Goal: Task Accomplishment & Management: Complete application form

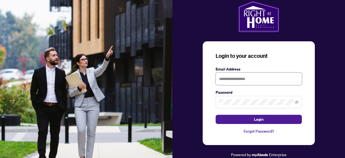
click at [257, 80] on input "text" at bounding box center [258, 78] width 86 height 12
click at [243, 79] on input "**********" at bounding box center [258, 78] width 86 height 12
type input "**********"
click at [215, 114] on button "Login" at bounding box center [258, 118] width 86 height 9
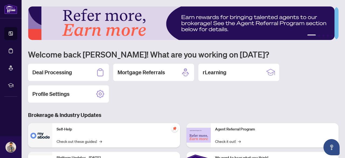
click at [184, 86] on div "Deal Processing Mortgage Referrals rLearning Profile Settings" at bounding box center [183, 83] width 310 height 39
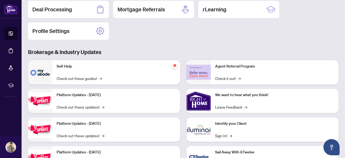
scroll to position [63, 0]
click at [179, 50] on h3 "Brokerage & Industry Updates" at bounding box center [183, 52] width 310 height 8
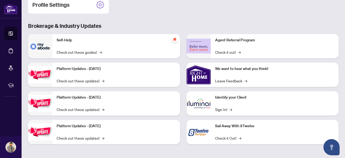
drag, startPoint x: 156, startPoint y: 41, endPoint x: 145, endPoint y: 44, distance: 11.7
click at [145, 44] on div "Self-Help Check out these guides! →" at bounding box center [116, 46] width 128 height 24
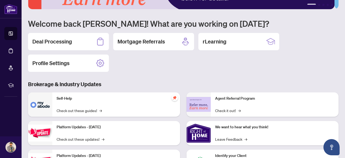
scroll to position [30, 0]
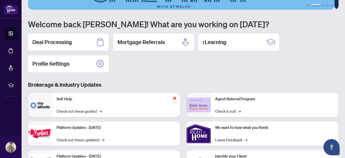
click at [156, 60] on div "Deal Processing Mortgage Referrals rLearning Profile Settings" at bounding box center [183, 52] width 310 height 39
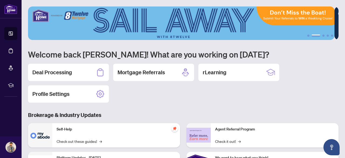
click at [138, 52] on h1 "Welcome back [PERSON_NAME]! What are you working on [DATE]?" at bounding box center [183, 54] width 310 height 10
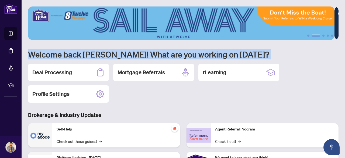
click at [138, 52] on h1 "Welcome back [PERSON_NAME]! What are you working on [DATE]?" at bounding box center [183, 54] width 310 height 10
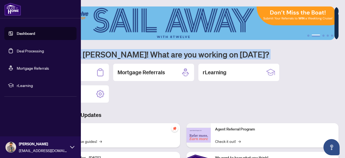
click at [36, 52] on link "Deal Processing" at bounding box center [30, 50] width 27 height 5
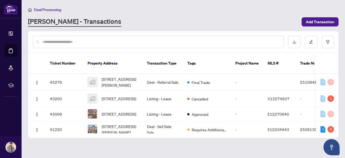
click at [151, 20] on div "[PERSON_NAME] - Transactions" at bounding box center [163, 22] width 270 height 10
click at [115, 95] on span "[STREET_ADDRESS]" at bounding box center [119, 98] width 34 height 6
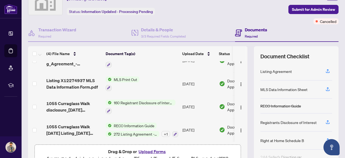
scroll to position [28, 0]
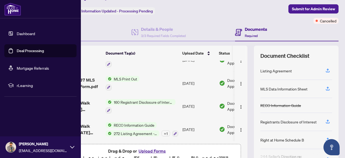
click at [28, 50] on link "Deal Processing" at bounding box center [30, 50] width 27 height 5
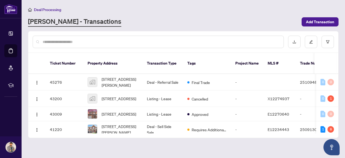
click at [137, 42] on input "text" at bounding box center [161, 42] width 236 height 6
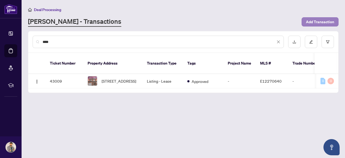
type input "****"
click at [314, 20] on span "Add Transaction" at bounding box center [320, 22] width 28 height 9
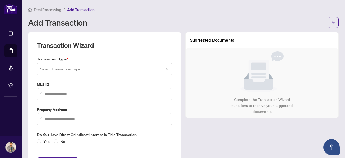
click at [93, 67] on input "search" at bounding box center [102, 70] width 124 height 12
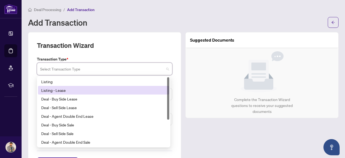
click at [66, 92] on div "Listing - Lease" at bounding box center [103, 90] width 125 height 6
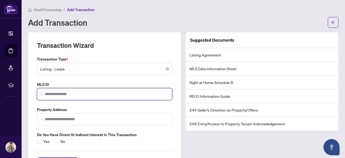
click at [54, 92] on input "search" at bounding box center [107, 94] width 124 height 6
paste input "*********"
type input "*********"
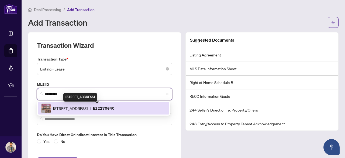
click at [79, 108] on span "[STREET_ADDRESS]" at bounding box center [70, 108] width 34 height 6
type input "**********"
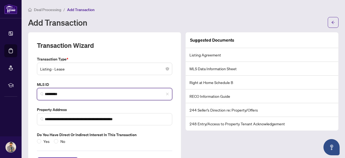
scroll to position [23, 0]
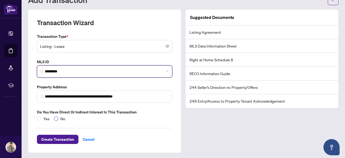
type input "*********"
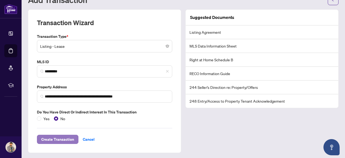
click at [55, 140] on span "Create Transaction" at bounding box center [57, 139] width 33 height 9
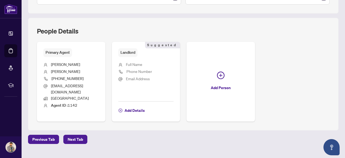
scroll to position [192, 0]
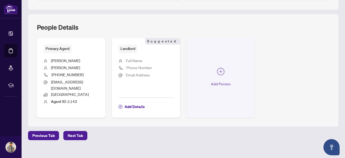
click at [224, 72] on span "button" at bounding box center [221, 73] width 8 height 10
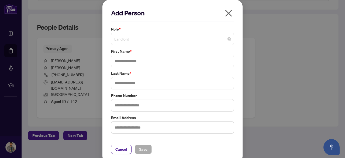
click at [130, 41] on span "Landlord" at bounding box center [172, 39] width 116 height 10
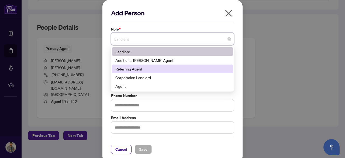
scroll to position [3, 0]
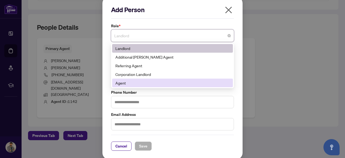
click at [128, 84] on div "Agent" at bounding box center [172, 83] width 114 height 6
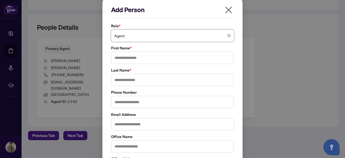
click at [225, 10] on icon "close" at bounding box center [228, 10] width 9 height 9
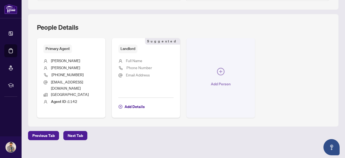
click at [222, 70] on icon "plus-circle" at bounding box center [220, 71] width 3 height 3
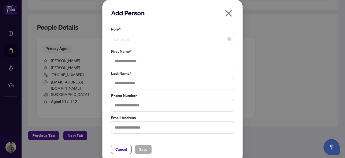
click at [156, 33] on div "Landlord" at bounding box center [172, 39] width 123 height 12
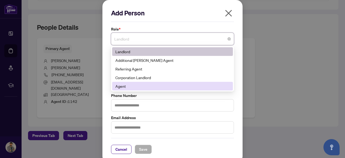
click at [121, 86] on div "Agent" at bounding box center [172, 86] width 114 height 6
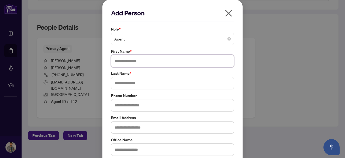
click at [125, 61] on input "text" at bounding box center [172, 61] width 123 height 12
paste input "**********"
type input "*****"
paste input "********"
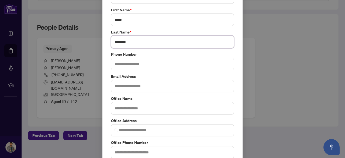
scroll to position [90, 0]
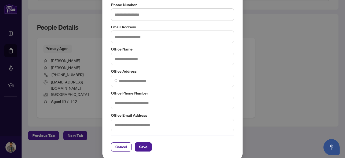
type input "********"
click at [117, 53] on input "text" at bounding box center [172, 59] width 123 height 12
paste input "**********"
type input "**********"
click at [141, 147] on span "Save" at bounding box center [143, 146] width 8 height 9
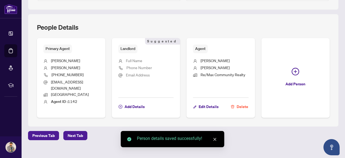
scroll to position [247, 0]
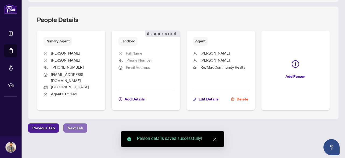
click at [74, 130] on span "Next Tab" at bounding box center [75, 127] width 15 height 9
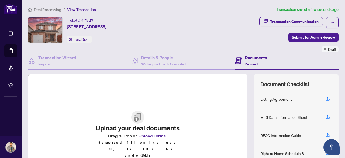
scroll to position [75, 0]
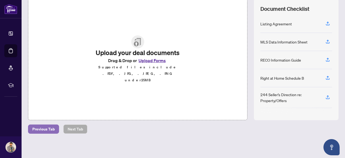
click at [42, 127] on span "Previous Tab" at bounding box center [43, 128] width 22 height 9
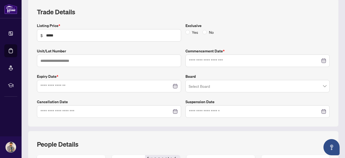
type input "**********"
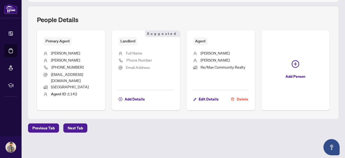
scroll to position [247, 0]
click at [75, 127] on span "Next Tab" at bounding box center [75, 127] width 15 height 9
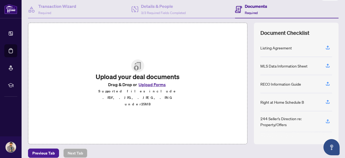
scroll to position [75, 0]
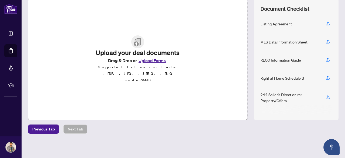
click at [151, 64] on button "Upload Forms" at bounding box center [152, 60] width 30 height 7
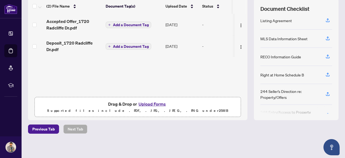
scroll to position [0, 0]
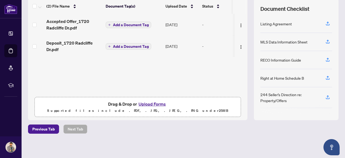
click at [146, 102] on button "Upload Forms" at bounding box center [152, 103] width 30 height 7
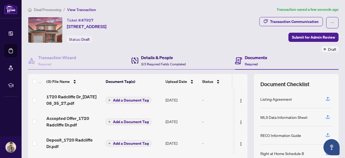
click at [158, 62] on span "3/3 Required Fields Completed" at bounding box center [163, 64] width 45 height 4
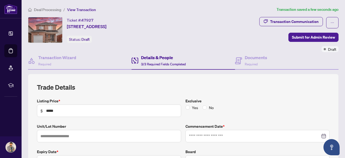
type input "**********"
click at [249, 60] on div "Documents Required" at bounding box center [256, 60] width 22 height 13
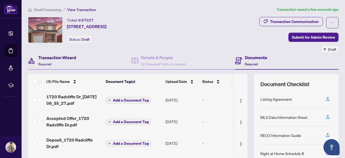
click at [43, 57] on h4 "Transaction Wizard" at bounding box center [57, 57] width 38 height 6
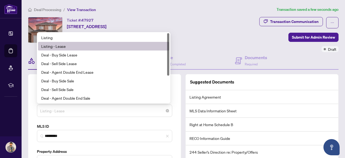
click at [134, 109] on span "Listing - Lease" at bounding box center [104, 110] width 129 height 10
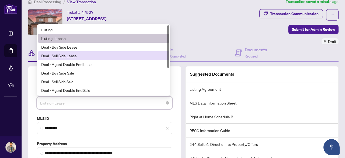
click at [64, 53] on div "Deal - Sell Side Lease" at bounding box center [103, 56] width 125 height 6
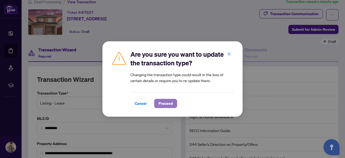
click at [161, 102] on span "Proceed" at bounding box center [165, 103] width 14 height 9
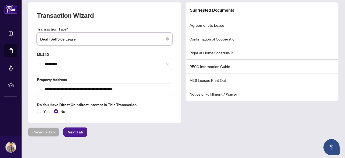
scroll to position [74, 0]
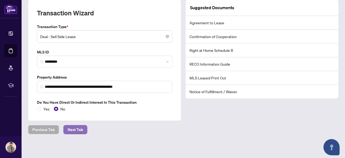
click at [78, 125] on span "Next Tab" at bounding box center [75, 129] width 15 height 9
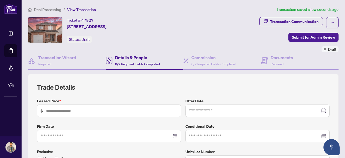
click at [90, 106] on span "$" at bounding box center [109, 110] width 144 height 12
type input "*****"
click at [319, 109] on div at bounding box center [257, 110] width 137 height 6
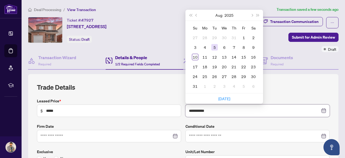
type input "**********"
click at [212, 47] on div "5" at bounding box center [214, 47] width 6 height 6
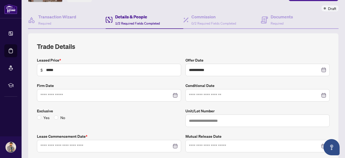
scroll to position [42, 0]
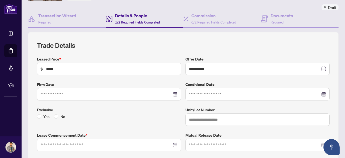
click at [173, 92] on div at bounding box center [108, 94] width 137 height 6
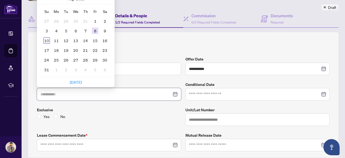
type input "**********"
click at [95, 29] on div "8" at bounding box center [95, 30] width 6 height 6
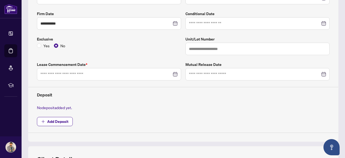
scroll to position [115, 0]
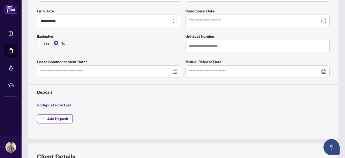
click at [173, 69] on div at bounding box center [108, 71] width 137 height 6
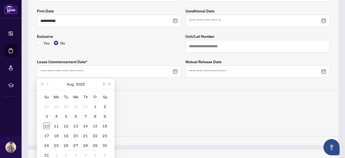
click at [103, 80] on button "Next month (PageDown)" at bounding box center [103, 83] width 6 height 11
type input "**********"
click at [55, 105] on div "1" at bounding box center [56, 106] width 6 height 6
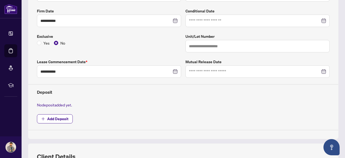
click at [193, 85] on div "Deposit" at bounding box center [183, 89] width 297 height 11
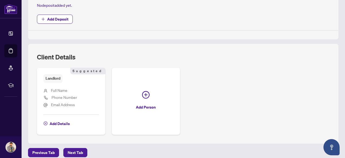
scroll to position [228, 0]
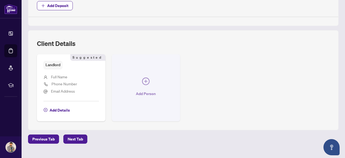
click at [149, 77] on icon "plus-circle" at bounding box center [146, 81] width 8 height 8
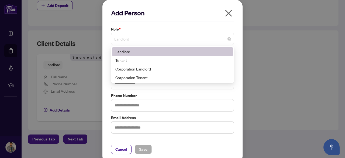
click at [137, 40] on span "Landlord" at bounding box center [172, 39] width 116 height 10
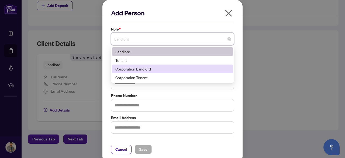
scroll to position [3, 0]
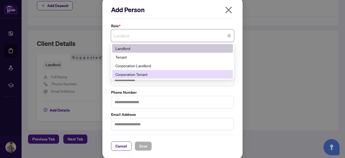
click at [142, 74] on div "Corporation Tenant" at bounding box center [172, 74] width 114 height 6
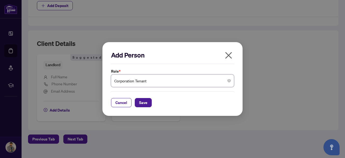
scroll to position [0, 0]
click at [174, 85] on span "Corporation Tenant" at bounding box center [172, 80] width 116 height 10
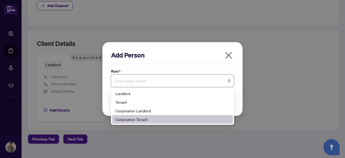
click at [137, 119] on div "Corporation Tenant" at bounding box center [172, 119] width 114 height 6
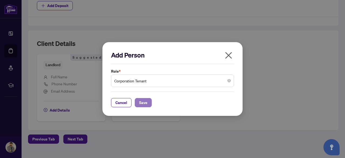
click at [142, 99] on span "Save" at bounding box center [143, 102] width 8 height 9
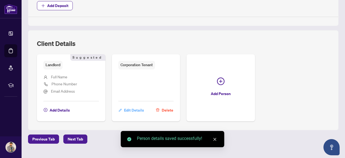
click at [144, 108] on span "Edit Details" at bounding box center [134, 110] width 20 height 9
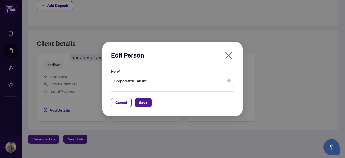
click at [229, 55] on icon "close" at bounding box center [228, 55] width 7 height 7
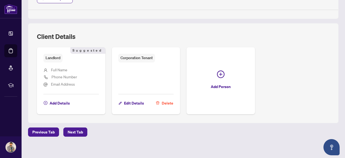
scroll to position [235, 0]
click at [173, 99] on span "Delete" at bounding box center [168, 102] width 12 height 9
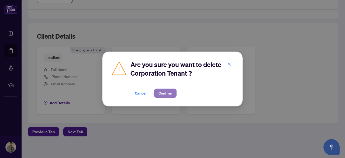
click at [165, 92] on span "Confirm" at bounding box center [165, 93] width 14 height 9
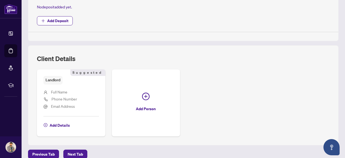
scroll to position [236, 0]
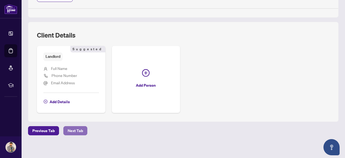
click at [73, 129] on span "Next Tab" at bounding box center [75, 130] width 15 height 9
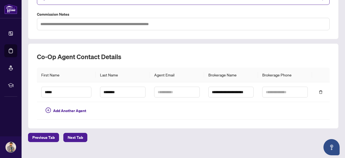
scroll to position [137, 0]
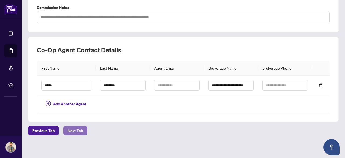
click at [71, 128] on span "Next Tab" at bounding box center [75, 130] width 15 height 9
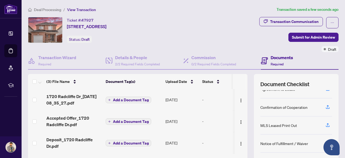
scroll to position [75, 0]
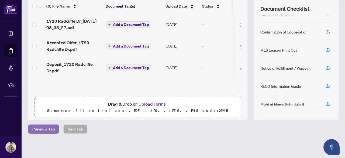
click at [36, 125] on span "Previous Tab" at bounding box center [43, 128] width 22 height 9
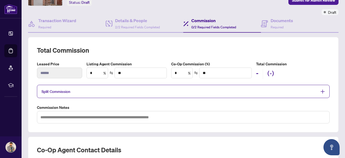
scroll to position [37, 0]
click at [92, 71] on input "*" at bounding box center [97, 72] width 21 height 10
type input "*"
type input "****"
type input "**"
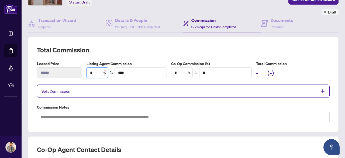
type input "******"
type input "**"
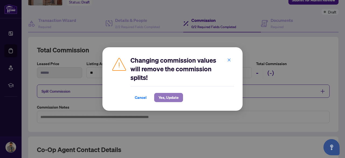
click at [170, 98] on span "Yes, Update" at bounding box center [168, 97] width 20 height 9
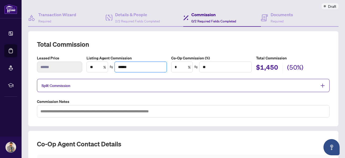
scroll to position [43, 0]
click at [320, 85] on icon "plus" at bounding box center [322, 85] width 4 height 1
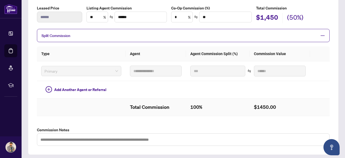
scroll to position [93, 0]
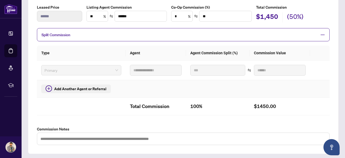
click at [76, 88] on span "Add Another Agent or Referral" at bounding box center [80, 89] width 52 height 6
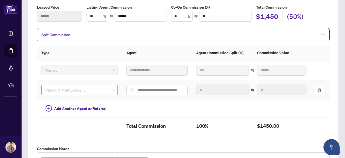
click at [107, 89] on span "[PERSON_NAME] Agent" at bounding box center [79, 90] width 70 height 8
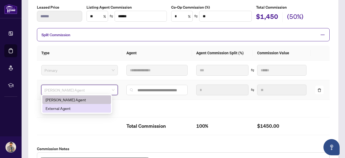
click at [79, 107] on div "External Agent" at bounding box center [77, 108] width 62 height 6
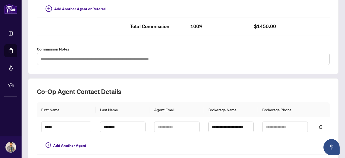
scroll to position [197, 0]
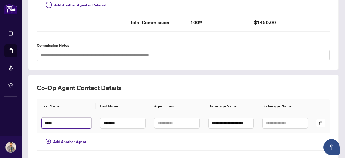
click at [62, 123] on input "*****" at bounding box center [66, 122] width 50 height 11
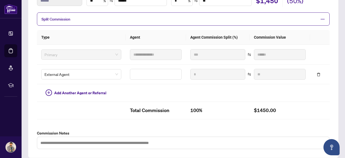
scroll to position [109, 0]
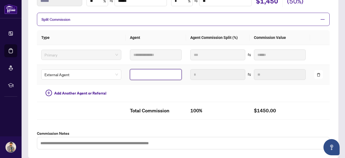
click at [139, 75] on input "text" at bounding box center [156, 74] width 52 height 11
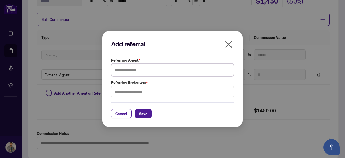
click at [134, 70] on input "text" at bounding box center [172, 70] width 123 height 12
click at [121, 110] on span "Cancel" at bounding box center [121, 113] width 12 height 9
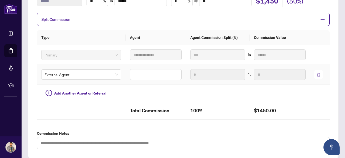
click at [317, 73] on icon "delete" at bounding box center [318, 75] width 3 height 4
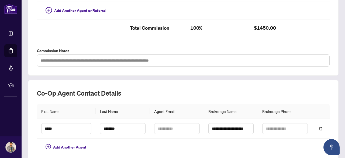
scroll to position [214, 0]
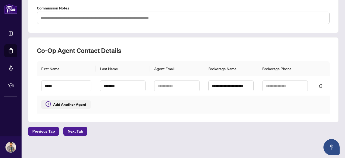
click at [68, 100] on button "Add Another Agent" at bounding box center [65, 104] width 49 height 9
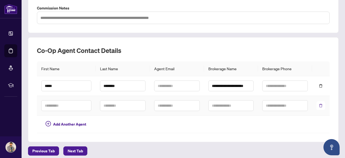
click at [319, 103] on icon "delete" at bounding box center [321, 105] width 4 height 4
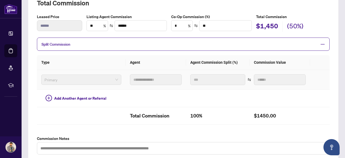
scroll to position [84, 0]
click at [171, 23] on input "*" at bounding box center [181, 25] width 21 height 10
type input "**"
type input "******"
type input "**"
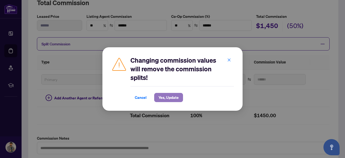
click at [167, 97] on span "Yes, Update" at bounding box center [168, 97] width 20 height 9
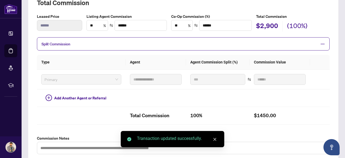
click at [158, 7] on div "**********" at bounding box center [183, 75] width 292 height 155
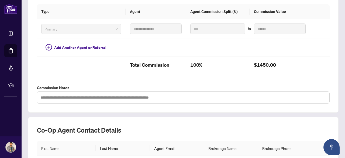
scroll to position [214, 0]
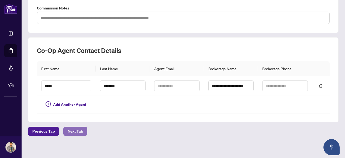
click at [76, 127] on span "Next Tab" at bounding box center [75, 131] width 15 height 9
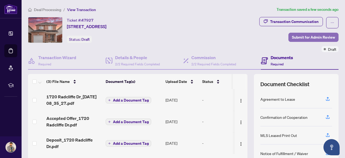
click at [304, 37] on span "Submit for Admin Review" at bounding box center [313, 37] width 43 height 9
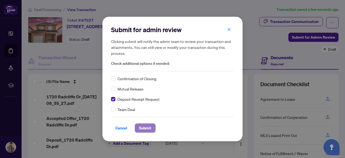
click at [143, 127] on span "Submit" at bounding box center [145, 127] width 12 height 9
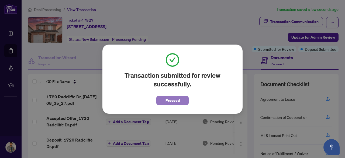
click at [173, 100] on span "Proceed" at bounding box center [172, 100] width 14 height 9
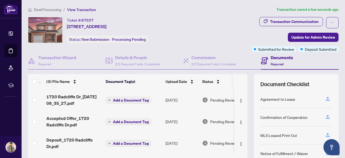
click at [211, 17] on div "Transaction Communication Update for Admin Review Submitted for Review Deposit …" at bounding box center [270, 34] width 138 height 35
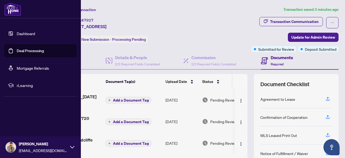
click at [27, 51] on link "Deal Processing" at bounding box center [30, 50] width 27 height 5
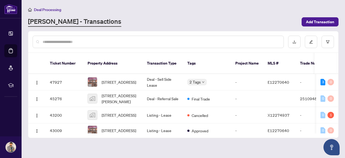
click at [130, 43] on input "text" at bounding box center [161, 42] width 236 height 6
click at [82, 44] on input "text" at bounding box center [161, 42] width 236 height 6
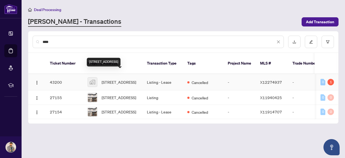
type input "****"
click at [113, 79] on span "[STREET_ADDRESS]" at bounding box center [119, 82] width 34 height 6
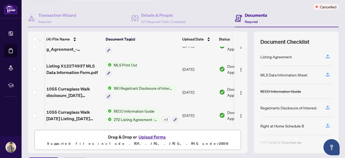
scroll to position [0, 34]
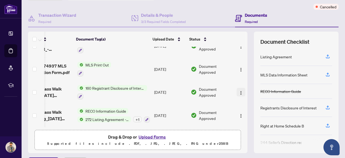
click at [239, 92] on img "button" at bounding box center [241, 92] width 4 height 4
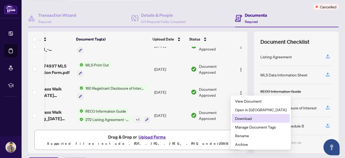
click at [247, 117] on span "Download" at bounding box center [260, 118] width 51 height 6
